Goal: Transaction & Acquisition: Purchase product/service

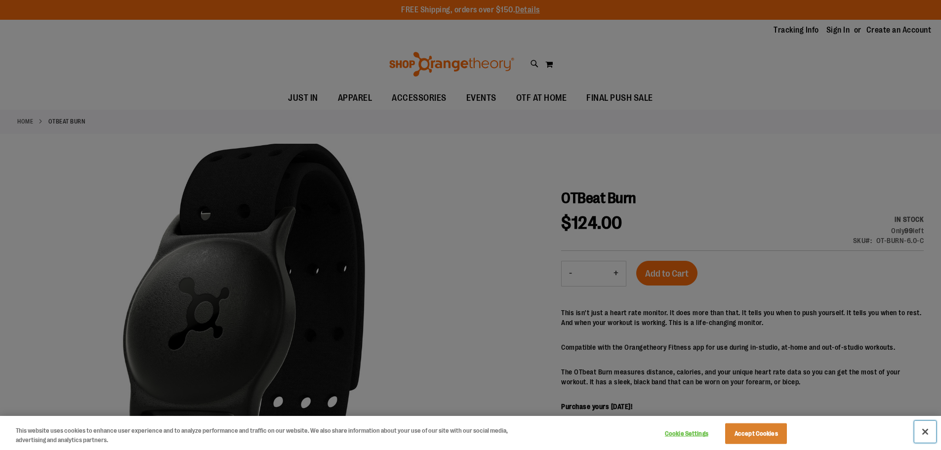
click at [922, 433] on button "Close" at bounding box center [925, 432] width 22 height 22
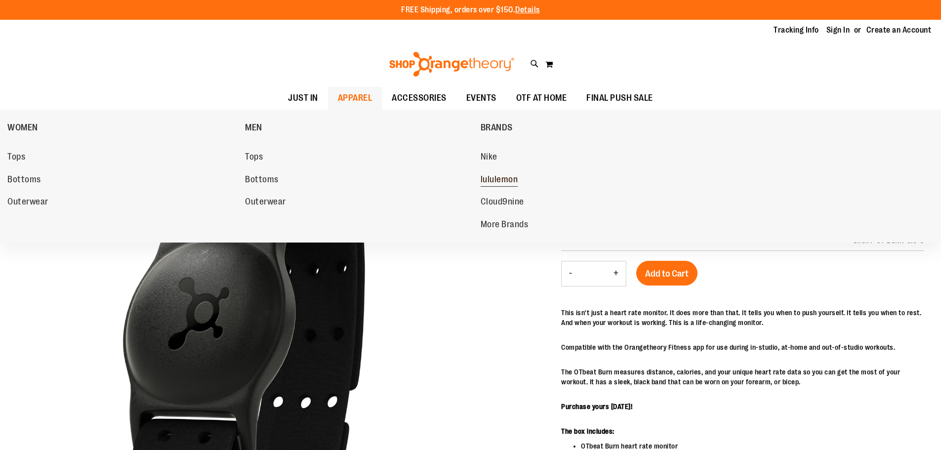
click at [502, 177] on span "lululemon" at bounding box center [499, 180] width 38 height 12
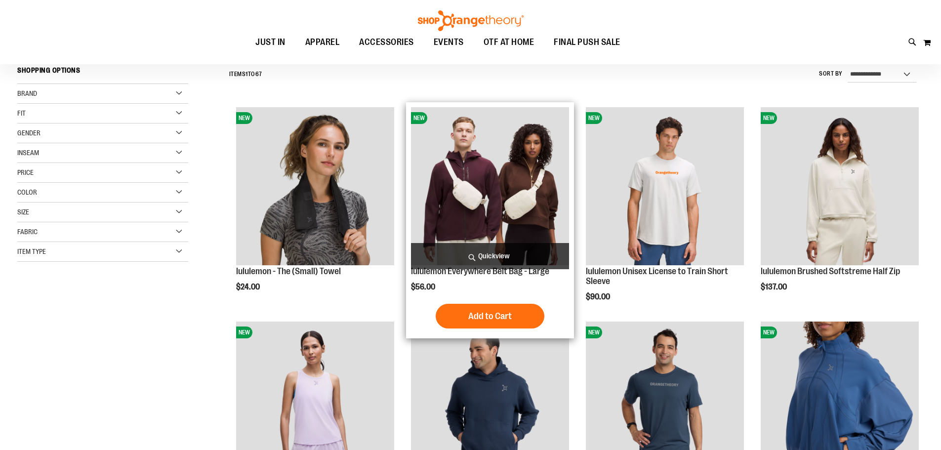
scroll to position [98, 0]
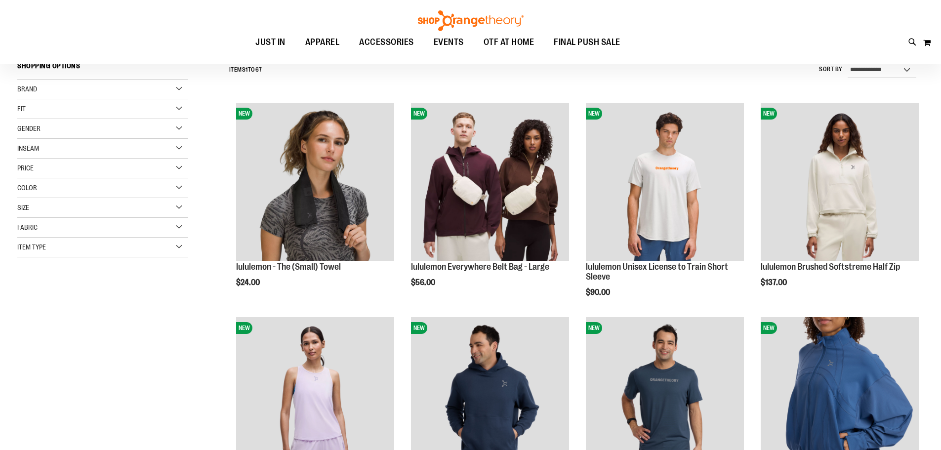
click at [46, 134] on div "Gender" at bounding box center [102, 129] width 171 height 20
click at [64, 158] on span "46 items" at bounding box center [60, 159] width 18 height 10
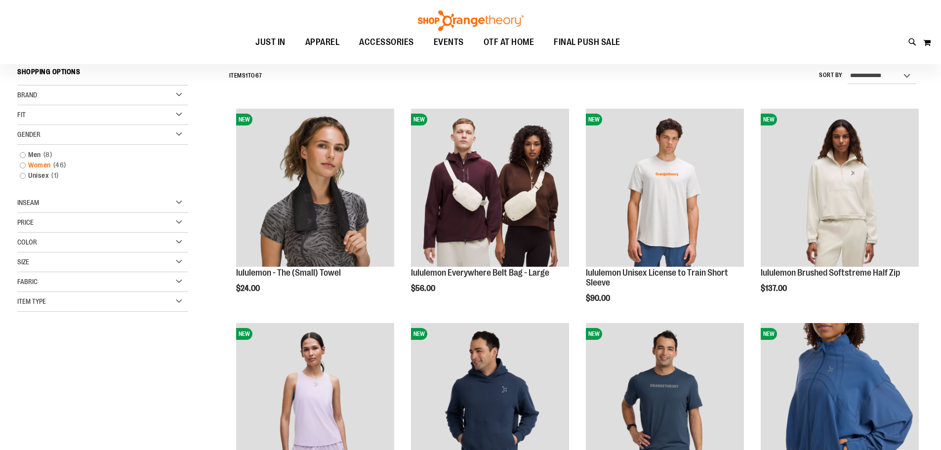
scroll to position [92, 0]
click at [57, 163] on span "46 items" at bounding box center [60, 165] width 18 height 10
click at [28, 167] on link "Women 46 items" at bounding box center [97, 165] width 164 height 10
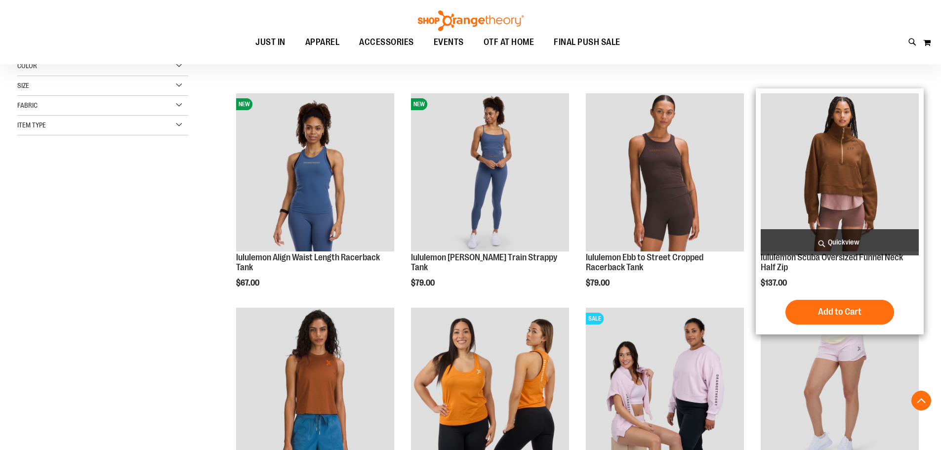
scroll to position [437, 0]
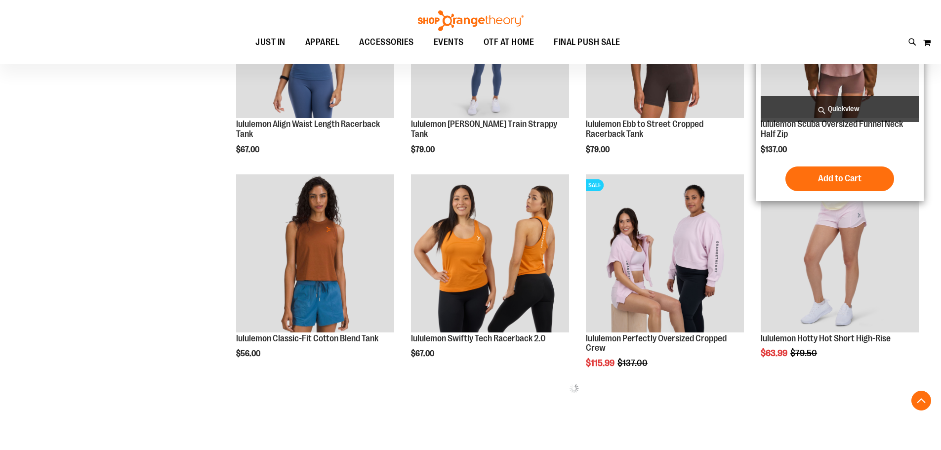
scroll to position [437, 0]
